Goal: Find specific page/section: Find specific page/section

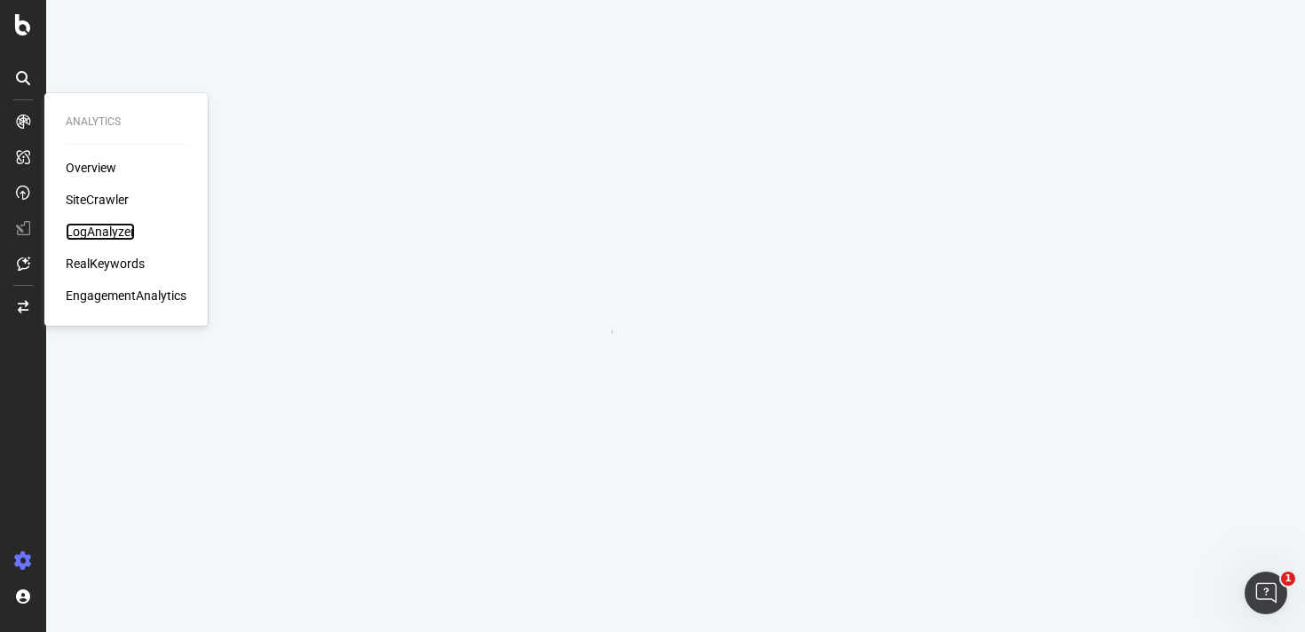
click at [123, 235] on div "LogAnalyzer" at bounding box center [100, 232] width 69 height 18
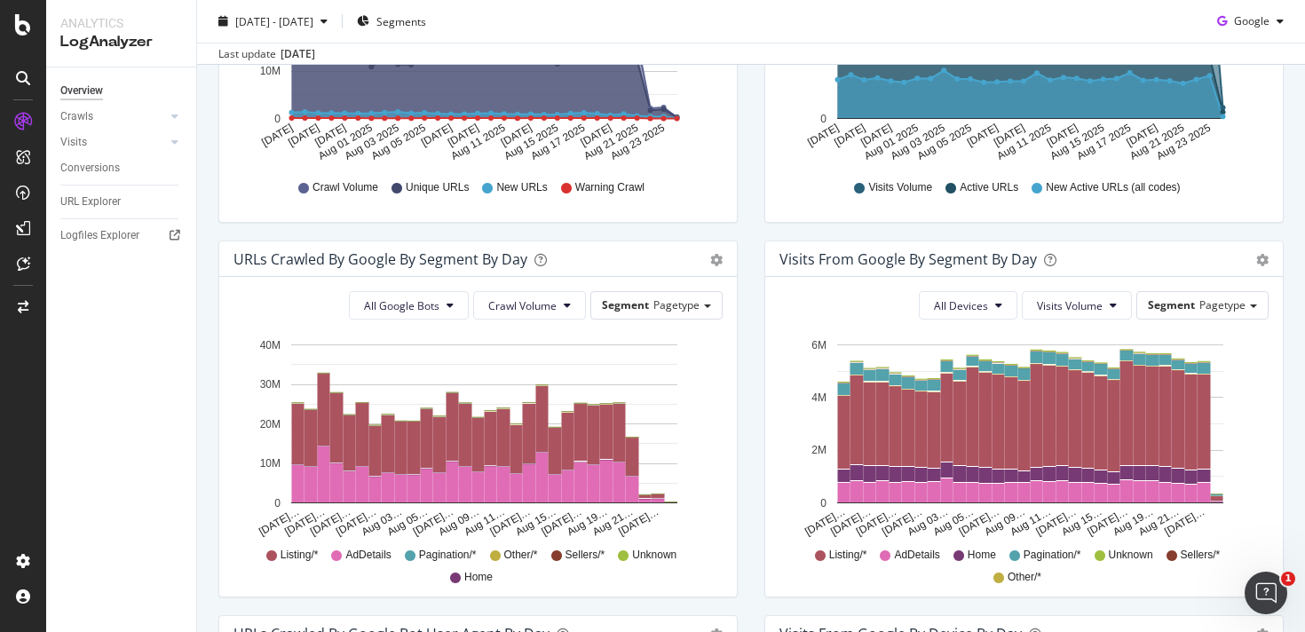
scroll to position [453, 0]
